Goal: Task Accomplishment & Management: Use online tool/utility

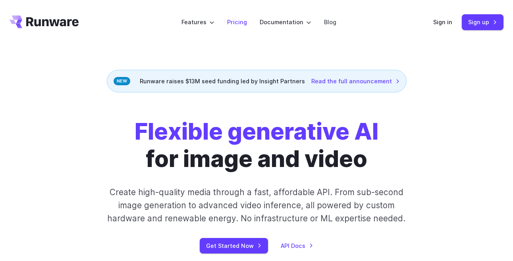
click at [234, 19] on link "Pricing" at bounding box center [237, 21] width 20 height 9
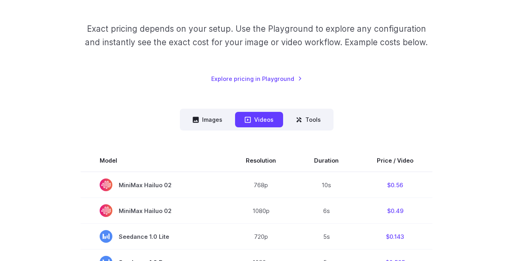
scroll to position [116, 0]
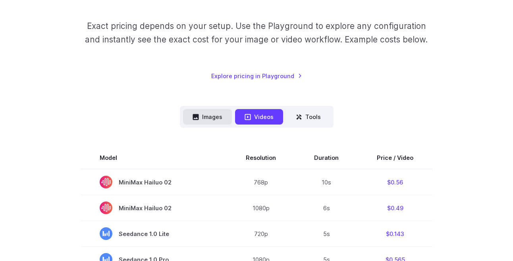
click at [214, 116] on button "Images" at bounding box center [207, 116] width 49 height 15
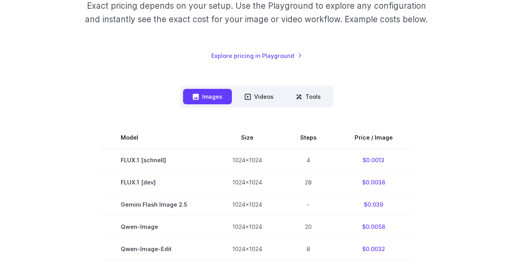
scroll to position [139, 0]
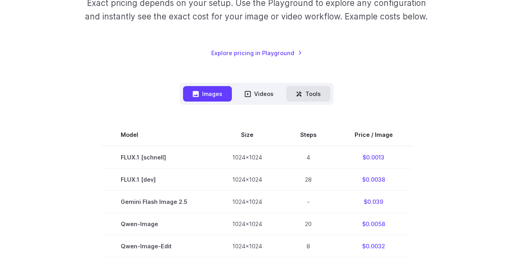
click at [322, 88] on button "Tools" at bounding box center [308, 93] width 44 height 15
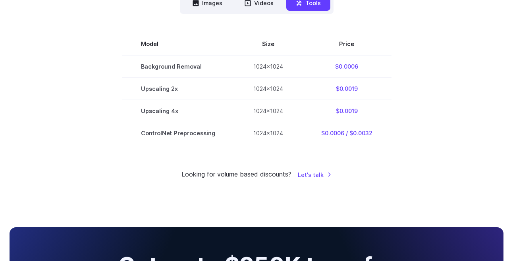
scroll to position [223, 0]
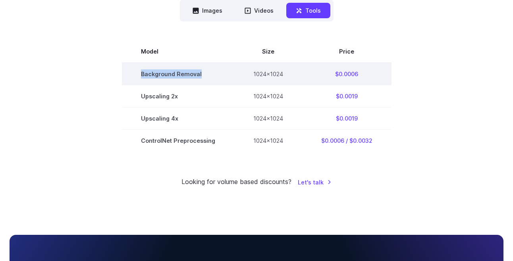
drag, startPoint x: 221, startPoint y: 74, endPoint x: 130, endPoint y: 74, distance: 91.4
click at [130, 74] on td "Background Removal" at bounding box center [178, 74] width 112 height 23
copy td "Background Removal"
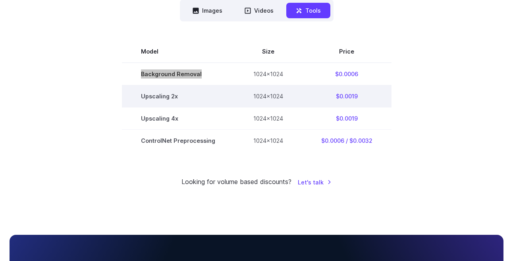
scroll to position [0, 0]
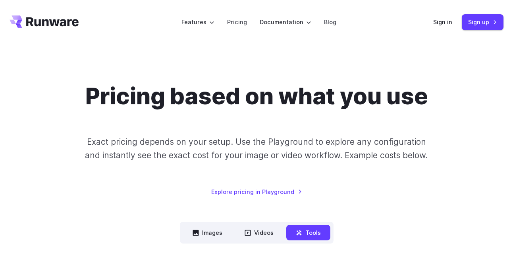
drag, startPoint x: 90, startPoint y: 23, endPoint x: 16, endPoint y: 23, distance: 73.9
click at [16, 23] on header "Features Tasks Image generation Video generation Sonic Inference Engine™ Models…" at bounding box center [256, 22] width 513 height 45
click at [426, 130] on div "Pricing based on what you use Exact pricing depends on your setup. Use the Play…" at bounding box center [257, 140] width 494 height 114
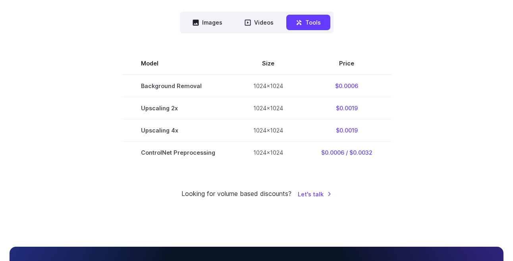
scroll to position [230, 0]
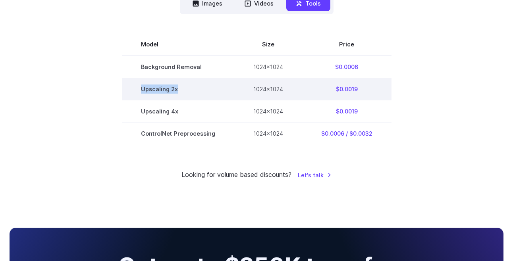
drag, startPoint x: 182, startPoint y: 89, endPoint x: 138, endPoint y: 89, distance: 44.5
click at [138, 89] on td "Upscaling 2x" at bounding box center [178, 89] width 112 height 22
copy td "Upscaling 2x"
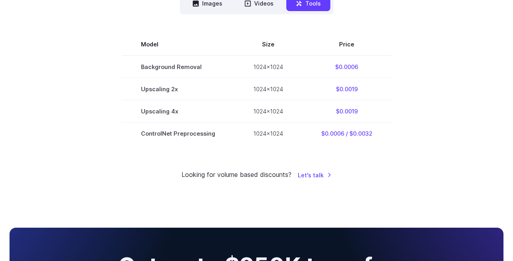
click at [419, 149] on div "Pricing based on what you use Exact pricing depends on your setup. Use the Play…" at bounding box center [257, 16] width 494 height 327
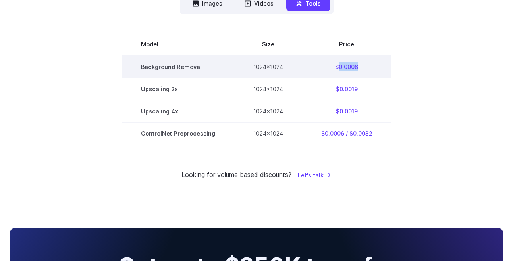
drag, startPoint x: 370, startPoint y: 66, endPoint x: 337, endPoint y: 66, distance: 33.0
click at [337, 66] on td "$0.0006" at bounding box center [346, 67] width 89 height 23
copy td "0.0006"
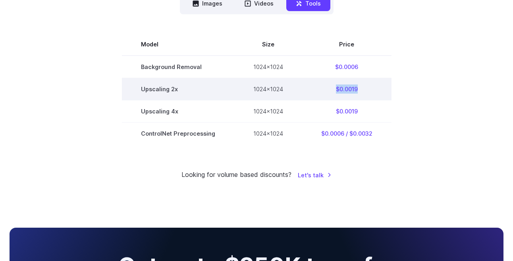
drag, startPoint x: 362, startPoint y: 91, endPoint x: 325, endPoint y: 91, distance: 37.0
click at [325, 91] on td "$0.0019" at bounding box center [346, 89] width 89 height 22
copy td "$0.0019"
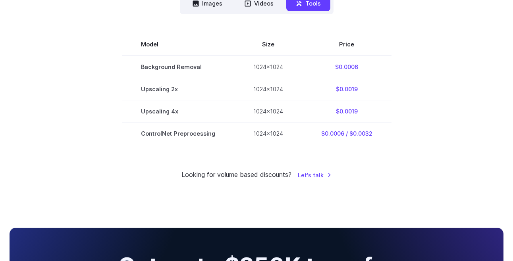
click at [409, 144] on section "Model Size Price Background Removal 1024x1024 $0.0006 Upscaling 2x 1024x1024 $0…" at bounding box center [257, 88] width 494 height 111
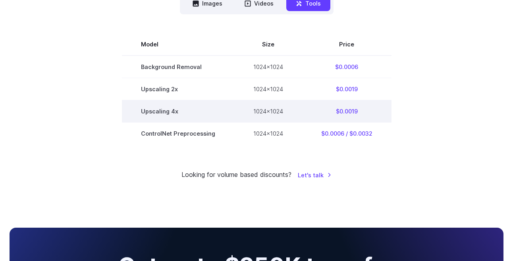
scroll to position [523, 0]
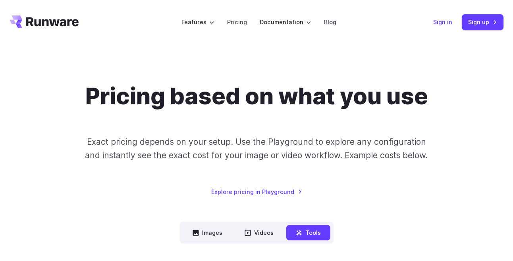
click at [444, 21] on link "Sign in" at bounding box center [443, 21] width 19 height 9
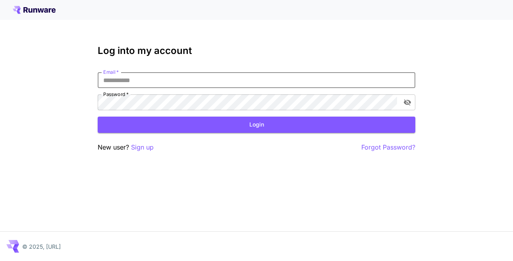
click at [268, 79] on input "Email   *" at bounding box center [257, 80] width 318 height 16
paste input "**********"
type input "**********"
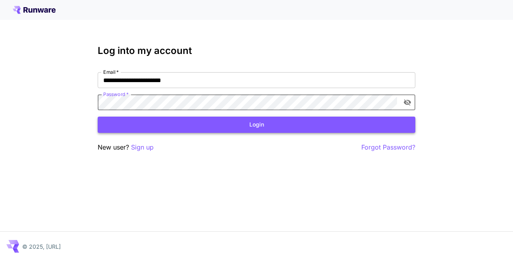
click at [261, 126] on button "Login" at bounding box center [257, 125] width 318 height 16
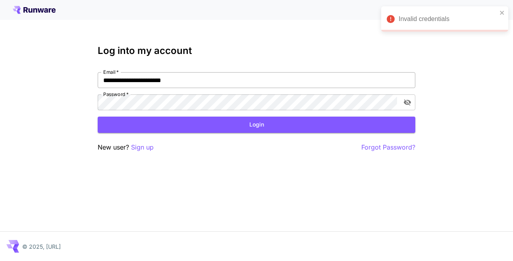
click at [250, 82] on input "**********" at bounding box center [257, 80] width 318 height 16
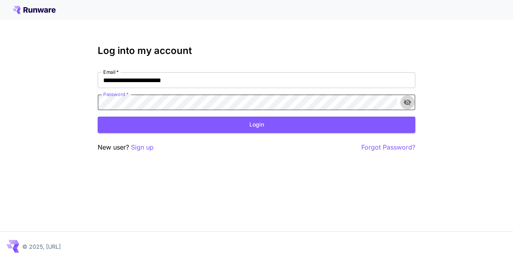
click at [408, 103] on icon "toggle password visibility" at bounding box center [408, 103] width 8 height 8
click at [282, 129] on button "Login" at bounding box center [257, 125] width 318 height 16
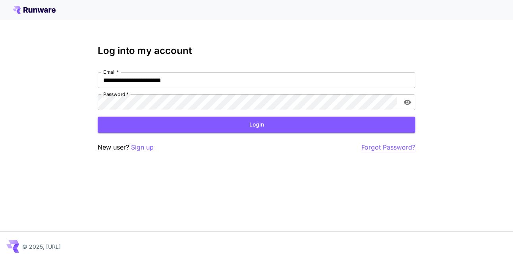
click at [393, 150] on p "Forgot Password?" at bounding box center [389, 148] width 54 height 10
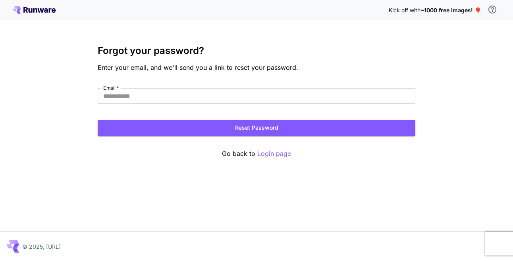
click at [270, 94] on input "Email   *" at bounding box center [257, 96] width 318 height 16
click at [419, 177] on div "Kick off with ~1000 free images! 🎈 Forgot your password? Enter your email, and …" at bounding box center [256, 130] width 513 height 261
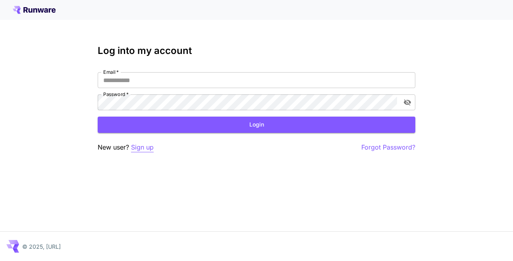
click at [147, 148] on p "Sign up" at bounding box center [142, 148] width 23 height 10
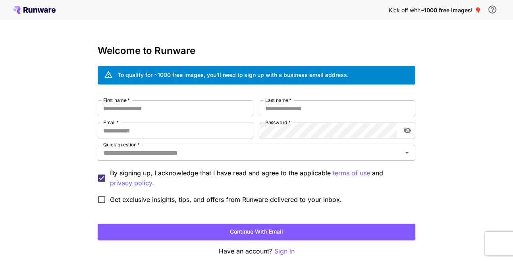
click at [46, 10] on icon at bounding box center [46, 10] width 4 height 4
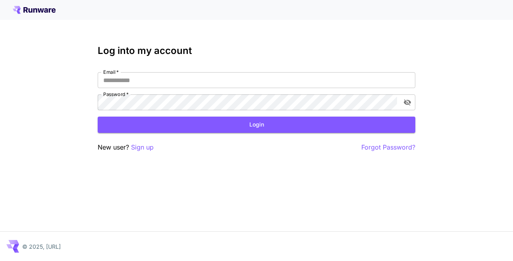
click at [46, 10] on icon at bounding box center [46, 10] width 4 height 4
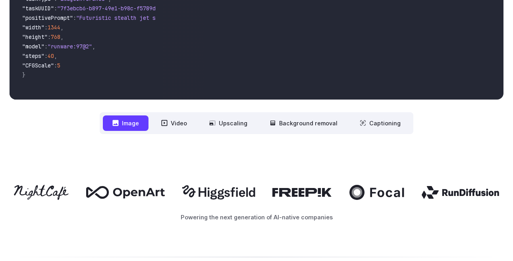
scroll to position [340, 0]
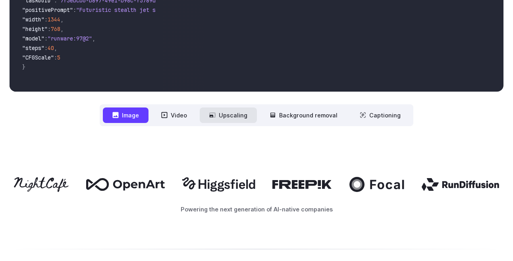
click at [233, 119] on button "Upscaling" at bounding box center [228, 115] width 57 height 15
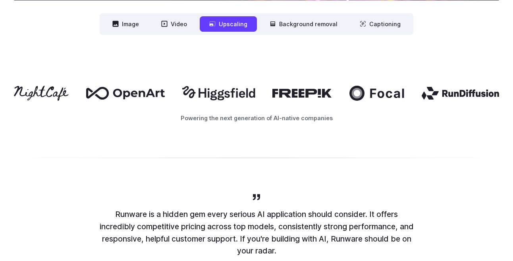
scroll to position [432, 0]
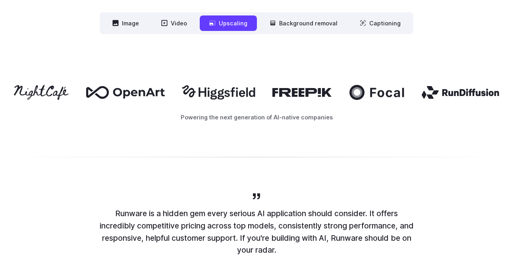
click at [308, 32] on nav "**********" at bounding box center [257, 23] width 314 height 22
click at [317, 24] on button "Background removal" at bounding box center [303, 22] width 87 height 15
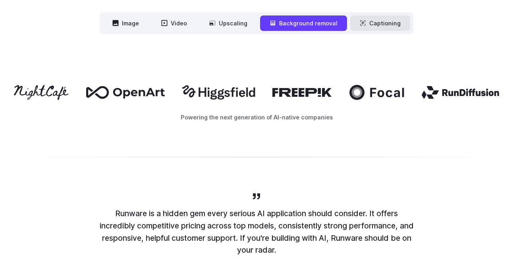
click at [379, 18] on button "Captioning" at bounding box center [380, 22] width 60 height 15
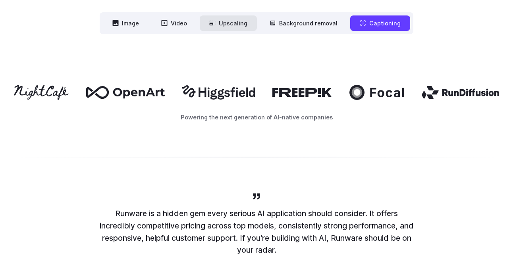
click at [208, 25] on button "Upscaling" at bounding box center [228, 22] width 57 height 15
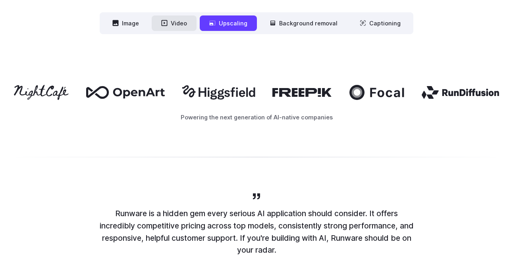
click at [173, 25] on button "Video" at bounding box center [174, 22] width 45 height 15
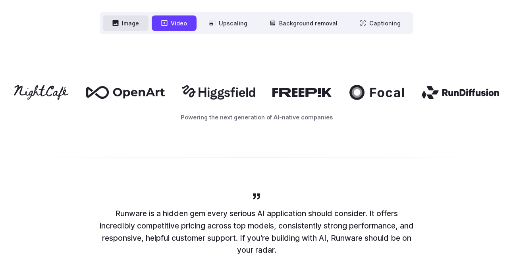
click at [138, 27] on button "Image" at bounding box center [126, 22] width 46 height 15
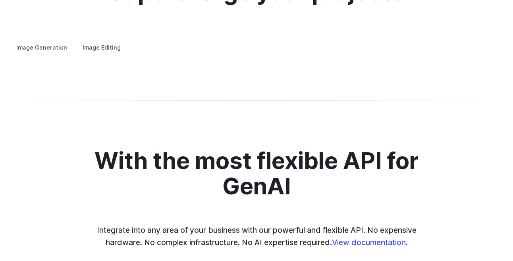
scroll to position [1555, 0]
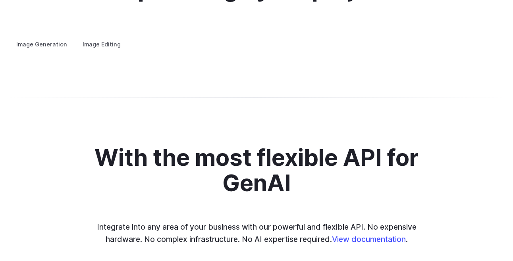
click at [93, 37] on label "Image Editing" at bounding box center [102, 44] width 52 height 14
click at [0, 0] on summary "Background Removal" at bounding box center [0, 0] width 0 height 0
click at [0, 0] on summary "Inpainting" at bounding box center [0, 0] width 0 height 0
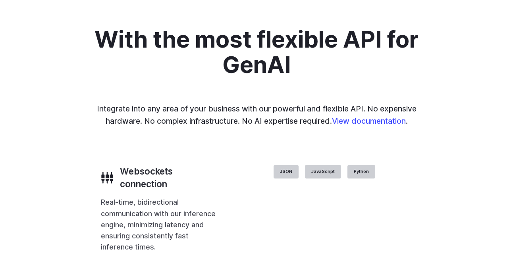
click at [0, 0] on summary "Upscaling" at bounding box center [0, 0] width 0 height 0
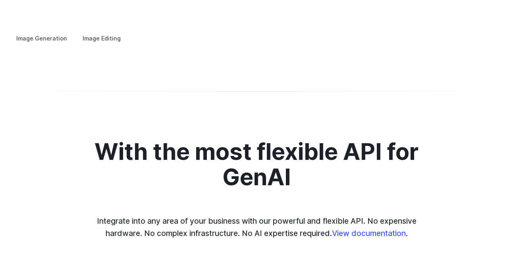
scroll to position [1560, 0]
click at [0, 0] on button "Go to 1 of 2" at bounding box center [0, 0] width 0 height 0
click at [0, 0] on button "Go to 2 of 2" at bounding box center [0, 0] width 0 height 0
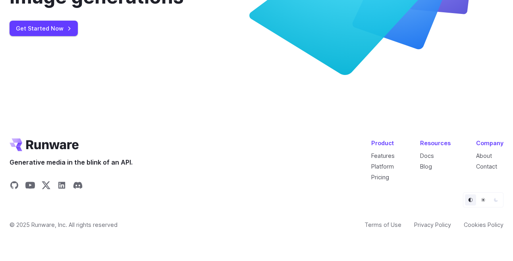
scroll to position [3030, 0]
click at [64, 36] on link "Get Started Now" at bounding box center [44, 28] width 68 height 15
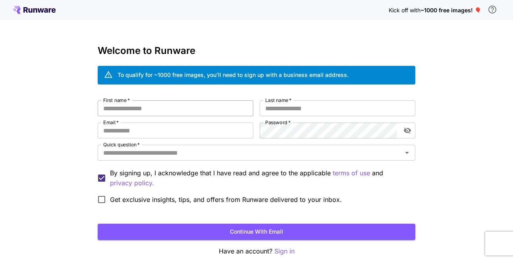
click at [208, 109] on input "First name   *" at bounding box center [176, 109] width 156 height 16
type input "*"
type input "****"
type input "*********"
click at [190, 126] on input "Email   *" at bounding box center [176, 131] width 156 height 16
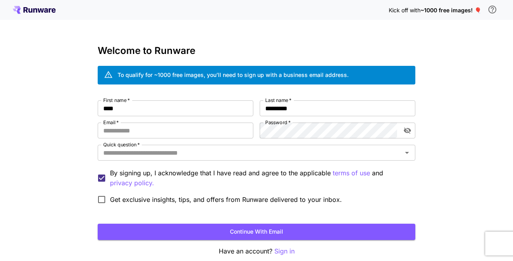
click at [445, 58] on div "Kick off with ~1000 free images! 🎈 Welcome to Runware To qualify for ~1000 free…" at bounding box center [256, 149] width 513 height 299
click at [196, 127] on input "Email   *" at bounding box center [176, 131] width 156 height 16
type input "**********"
click at [224, 157] on input "Quick question   *" at bounding box center [250, 152] width 300 height 11
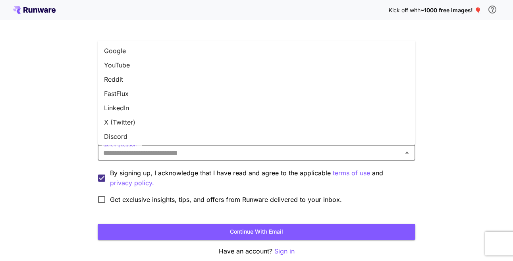
click at [213, 50] on li "Google" at bounding box center [257, 51] width 318 height 14
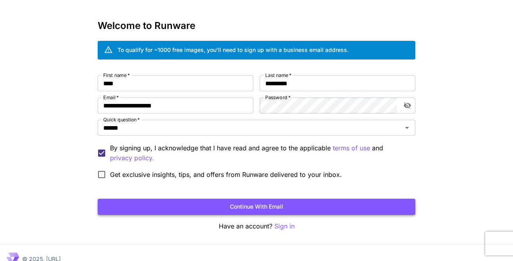
scroll to position [26, 0]
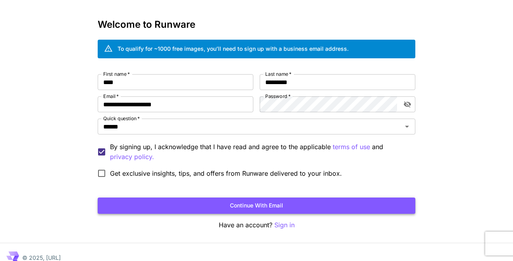
click at [270, 211] on button "Continue with email" at bounding box center [257, 206] width 318 height 16
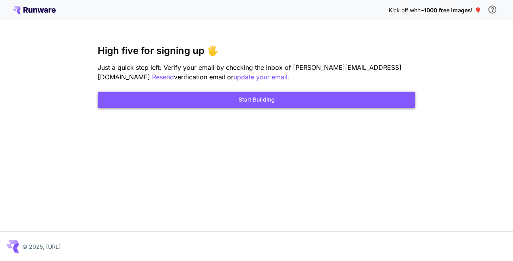
click at [288, 100] on button "Start Building" at bounding box center [257, 100] width 318 height 16
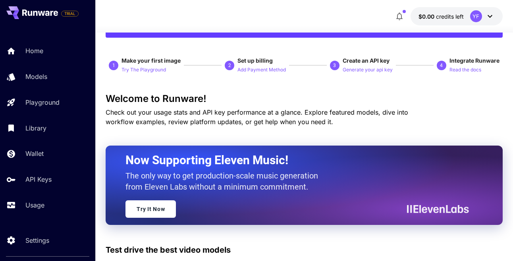
scroll to position [66, 0]
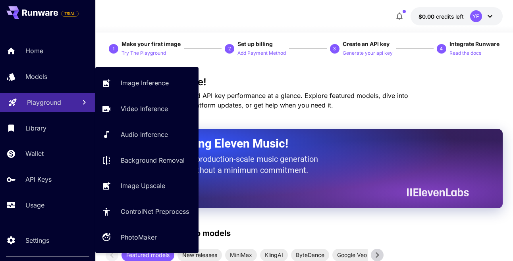
click at [37, 105] on p "Playground" at bounding box center [44, 103] width 34 height 10
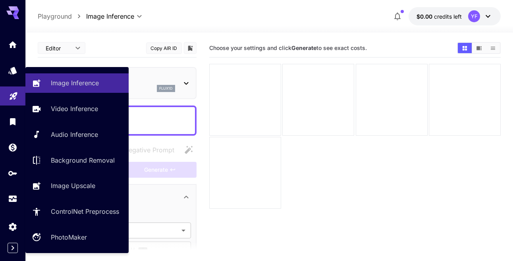
type input "**********"
click at [105, 86] on div "Image Inference" at bounding box center [87, 83] width 70 height 10
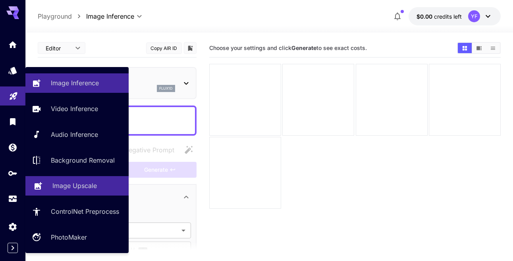
click at [85, 187] on p "Image Upscale" at bounding box center [74, 186] width 45 height 10
type input "**********"
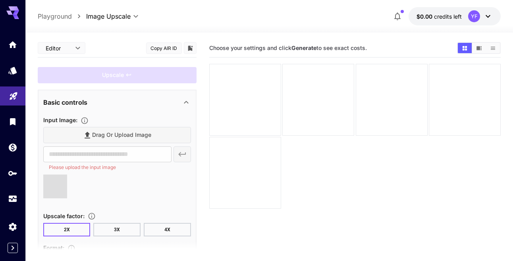
type input "**********"
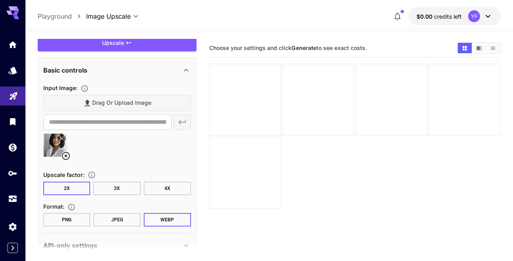
scroll to position [49, 0]
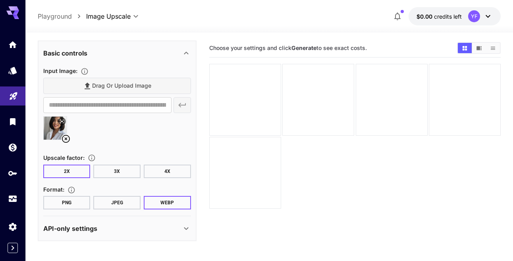
click at [122, 201] on button "JPEG" at bounding box center [116, 203] width 47 height 14
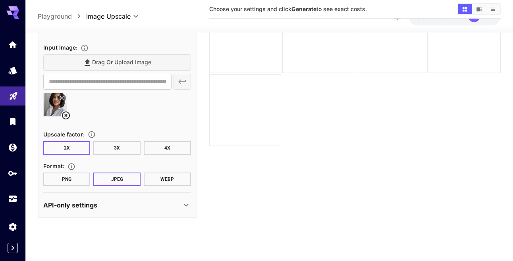
click at [178, 210] on div "API-only settings" at bounding box center [117, 205] width 148 height 19
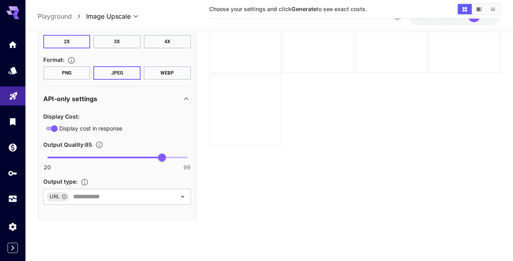
scroll to position [159, 0]
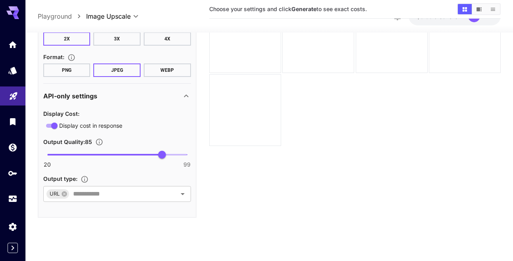
click at [184, 95] on icon at bounding box center [187, 96] width 10 height 10
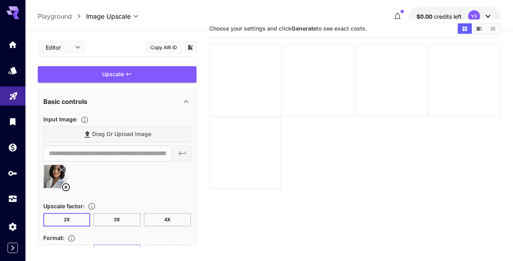
scroll to position [14, 0]
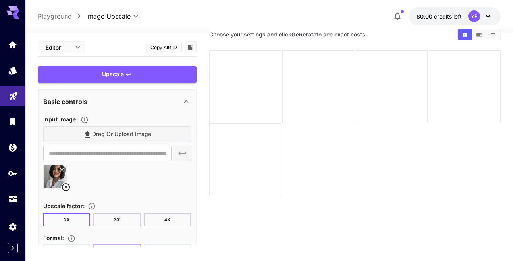
click at [182, 76] on div "Upscale" at bounding box center [117, 74] width 159 height 16
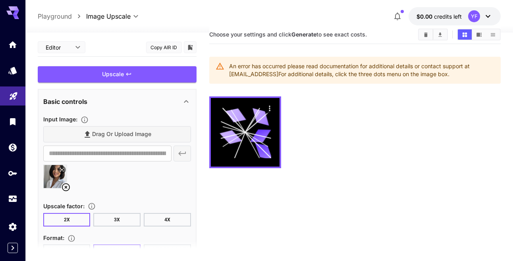
click at [81, 56] on div "Editor **** ​ Copy AIR ID" at bounding box center [117, 47] width 159 height 19
click at [79, 49] on body "**********" at bounding box center [256, 148] width 513 height 324
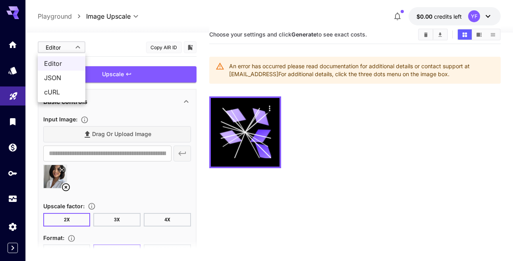
click at [110, 56] on div at bounding box center [256, 130] width 513 height 261
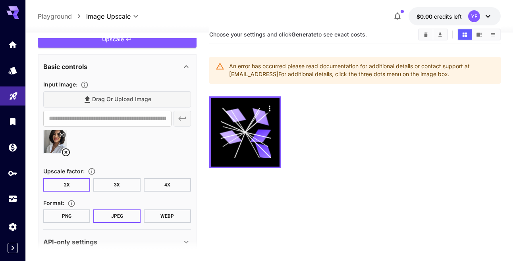
scroll to position [49, 0]
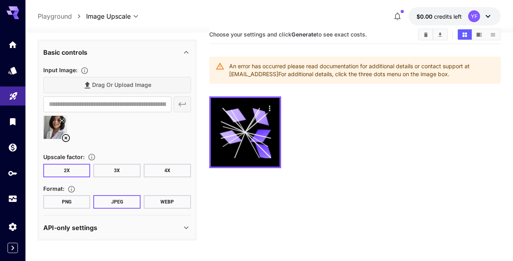
click at [489, 19] on icon at bounding box center [489, 17] width 10 height 10
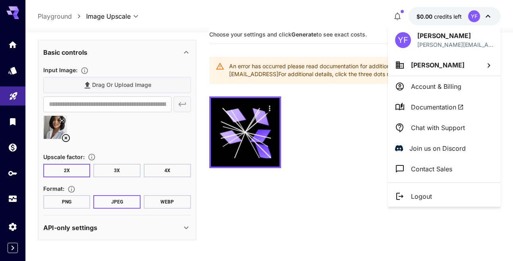
click at [489, 19] on div at bounding box center [256, 130] width 513 height 261
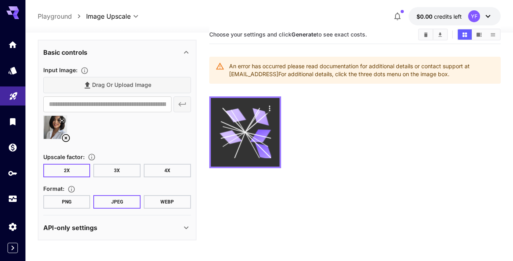
click at [230, 161] on div at bounding box center [245, 132] width 69 height 69
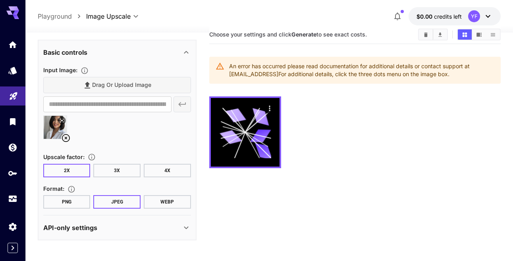
click at [166, 194] on section "Format : PNG JPEG WEBP" at bounding box center [117, 196] width 148 height 25
click at [166, 200] on button "WEBP" at bounding box center [167, 203] width 47 height 14
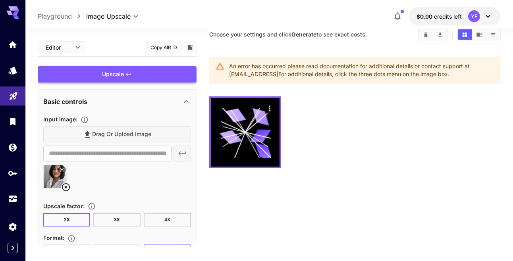
click at [161, 73] on div "Upscale" at bounding box center [117, 74] width 159 height 16
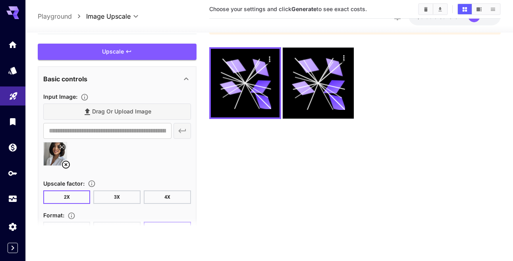
scroll to position [49, 0]
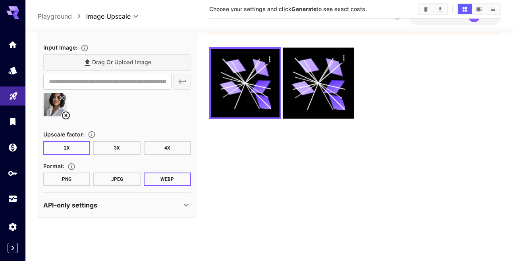
click at [126, 209] on div "API-only settings" at bounding box center [112, 205] width 138 height 10
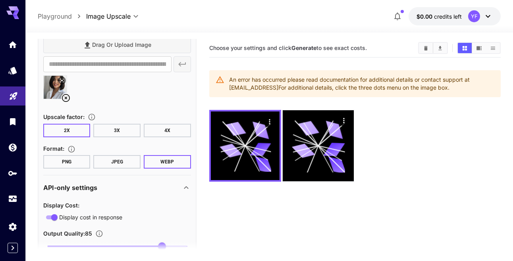
scroll to position [0, 0]
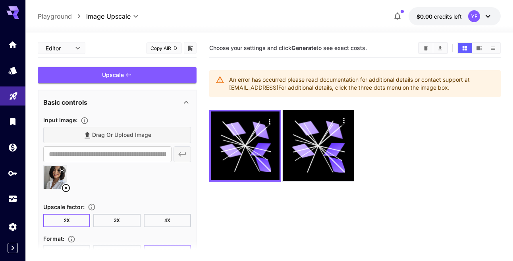
click at [457, 14] on span "credits left" at bounding box center [448, 16] width 28 height 7
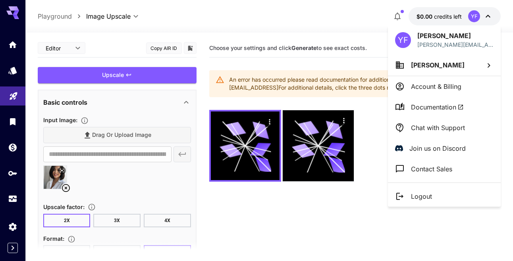
click at [13, 120] on div at bounding box center [256, 130] width 513 height 261
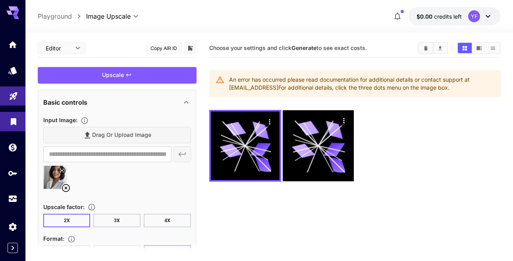
click at [12, 126] on link at bounding box center [12, 121] width 25 height 19
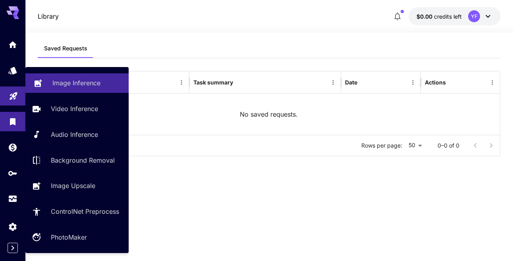
click at [79, 87] on p "Image Inference" at bounding box center [76, 83] width 48 height 10
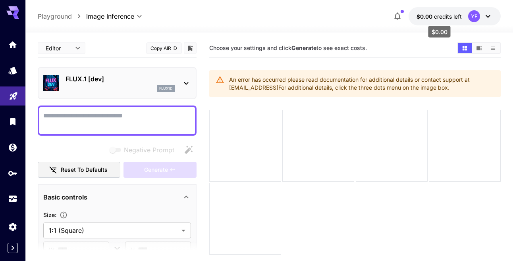
click at [459, 18] on span "credits left" at bounding box center [448, 16] width 28 height 7
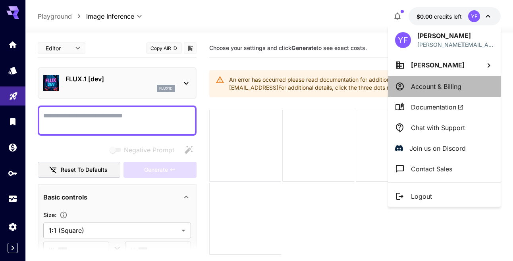
click at [438, 90] on p "Account & Billing" at bounding box center [436, 87] width 50 height 10
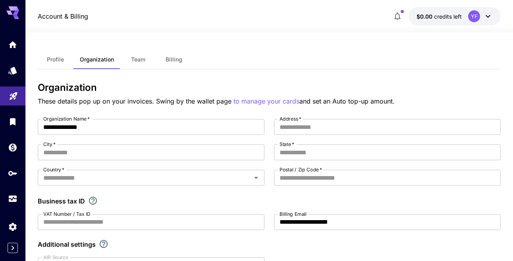
click at [174, 57] on span "Billing" at bounding box center [174, 59] width 17 height 7
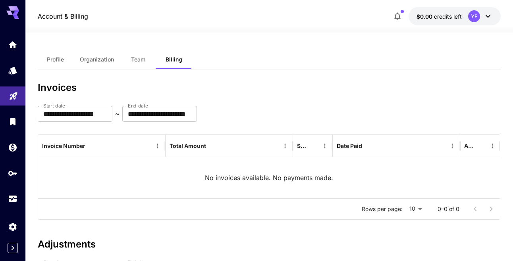
click at [295, 99] on div "**********" at bounding box center [270, 151] width 464 height 138
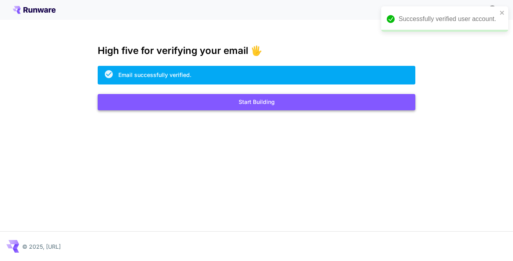
click at [273, 105] on button "Start Building" at bounding box center [257, 102] width 318 height 16
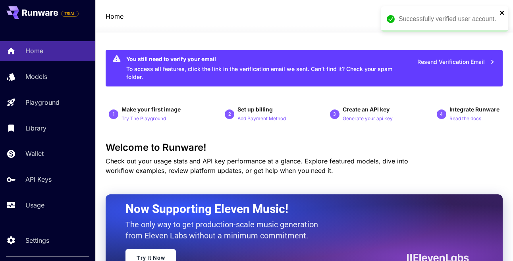
click at [501, 14] on icon "close" at bounding box center [503, 13] width 6 height 6
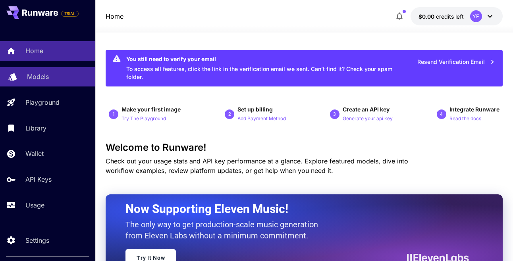
click at [51, 78] on div "Models" at bounding box center [58, 77] width 62 height 10
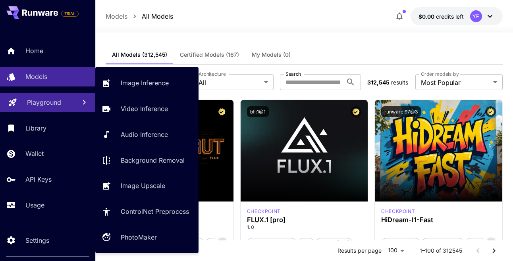
click at [48, 103] on p "Playground" at bounding box center [44, 103] width 34 height 10
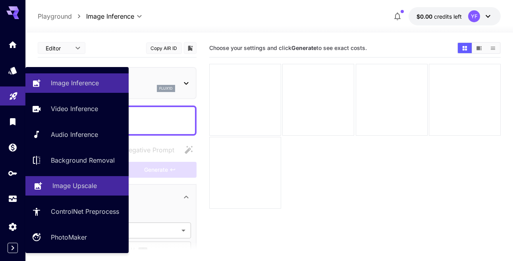
click at [100, 185] on div "Image Upscale" at bounding box center [87, 186] width 70 height 10
type input "**********"
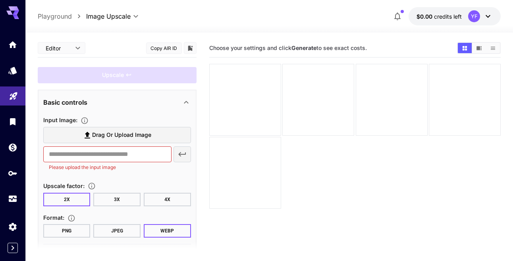
click at [130, 139] on span "Drag or upload image" at bounding box center [121, 135] width 59 height 10
click at [0, 0] on input "Drag or upload image" at bounding box center [0, 0] width 0 height 0
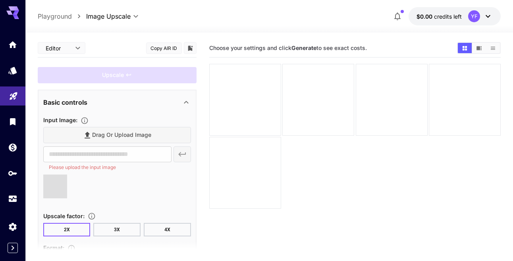
click at [201, 138] on main "Editor **** ​ Copy AIR ID Upscale Basic controls Input Image : Drag or upload i…" at bounding box center [270, 173] width 464 height 268
type input "**********"
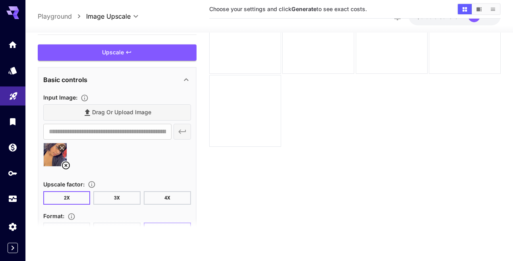
scroll to position [49, 0]
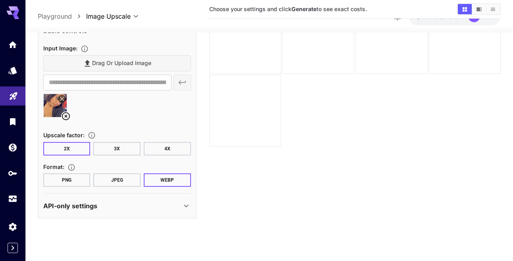
click at [118, 176] on button "JPEG" at bounding box center [116, 181] width 47 height 14
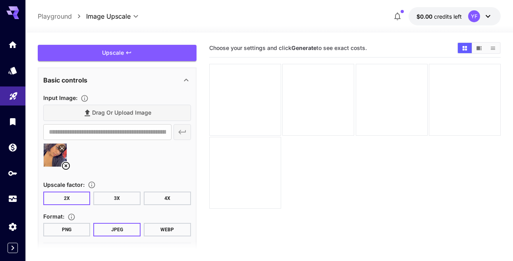
scroll to position [0, 0]
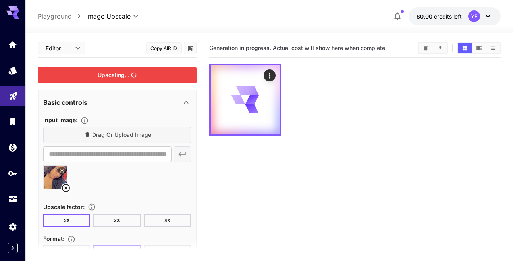
click at [135, 79] on div "Upscaling..." at bounding box center [117, 75] width 159 height 16
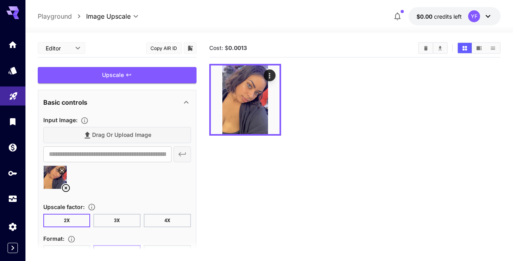
click at [383, 143] on section "Cost: $ 0.0013" at bounding box center [355, 169] width 292 height 261
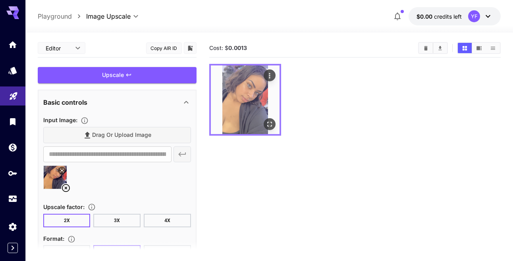
click at [251, 108] on img at bounding box center [245, 100] width 69 height 69
click at [272, 128] on icon "Open in fullscreen" at bounding box center [270, 124] width 8 height 8
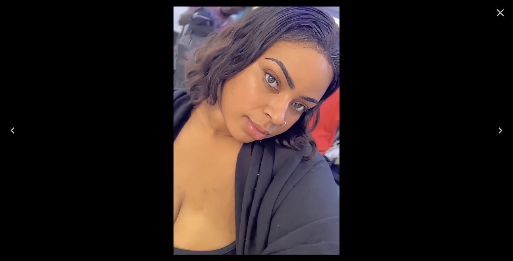
click at [501, 8] on icon "Close" at bounding box center [500, 12] width 13 height 13
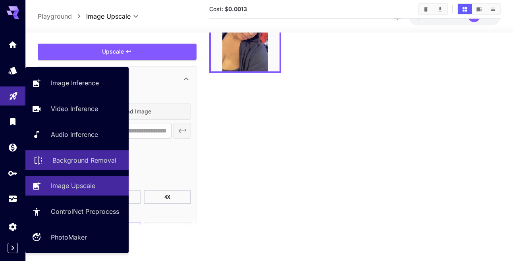
click at [101, 159] on p "Background Removal" at bounding box center [84, 161] width 64 height 10
type input "**********"
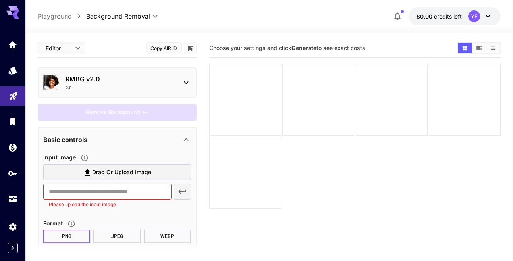
click at [184, 83] on icon at bounding box center [187, 83] width 10 height 10
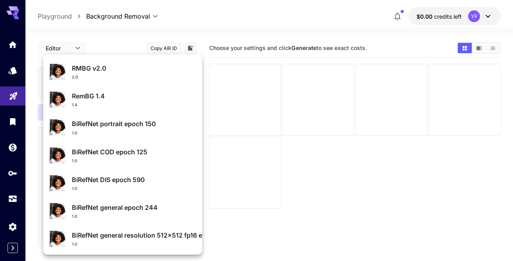
click at [284, 190] on div at bounding box center [256, 130] width 513 height 261
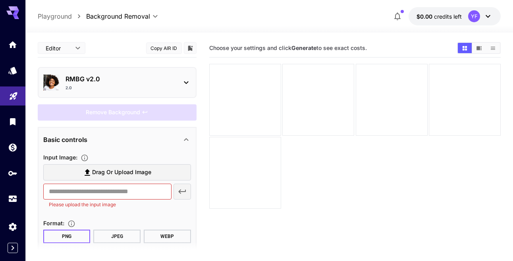
click at [152, 140] on div "Basic controls" at bounding box center [112, 140] width 138 height 10
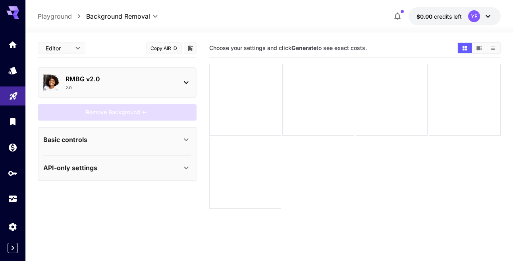
click at [152, 140] on div "Basic controls" at bounding box center [112, 140] width 138 height 10
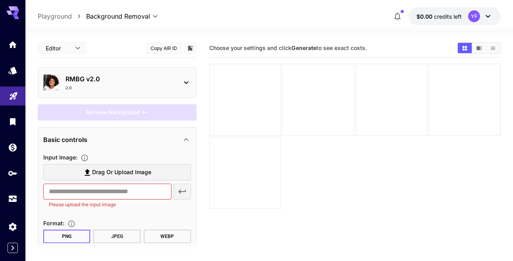
scroll to position [34, 0]
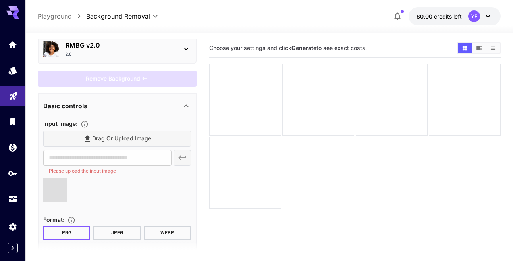
type input "**********"
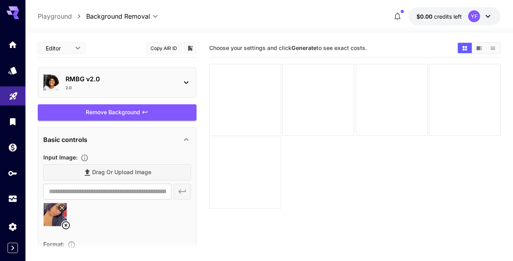
scroll to position [0, 0]
click at [68, 223] on icon at bounding box center [66, 225] width 8 height 8
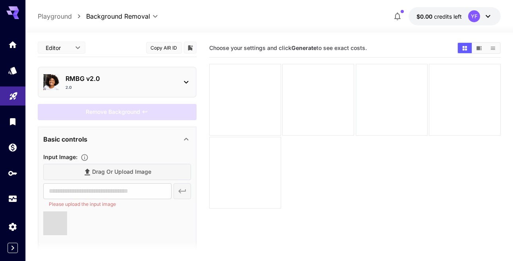
click at [207, 162] on main "Editor **** ​ Copy AIR ID RMBG v2.0 2.0 Remove Background Basic controls Input …" at bounding box center [270, 173] width 464 height 268
type input "**********"
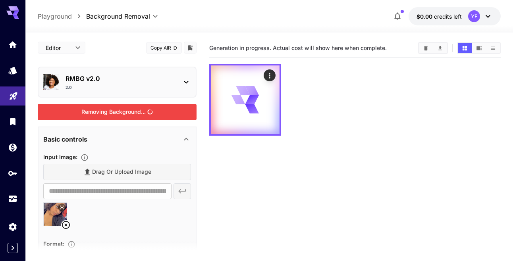
click at [144, 117] on div "Removing Background..." at bounding box center [117, 112] width 159 height 16
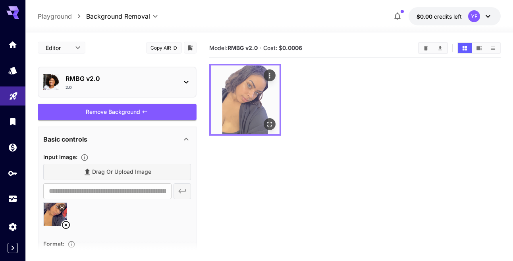
click at [252, 108] on img at bounding box center [245, 100] width 69 height 69
click at [272, 126] on icon "Open in fullscreen" at bounding box center [269, 124] width 5 height 5
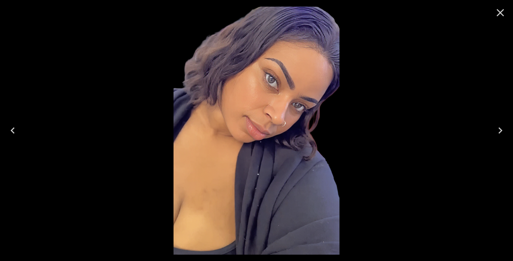
click at [498, 8] on icon "Close" at bounding box center [500, 12] width 13 height 13
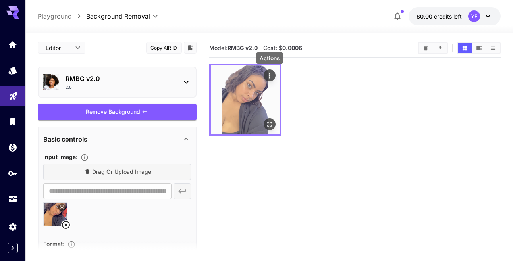
click at [268, 75] on icon "Actions" at bounding box center [270, 76] width 8 height 8
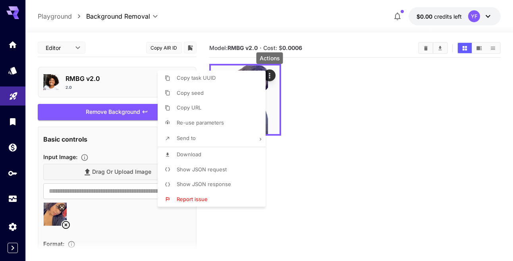
click at [208, 155] on li "Download" at bounding box center [214, 154] width 113 height 15
click at [420, 102] on div at bounding box center [256, 130] width 513 height 261
